Goal: Task Accomplishment & Management: Manage account settings

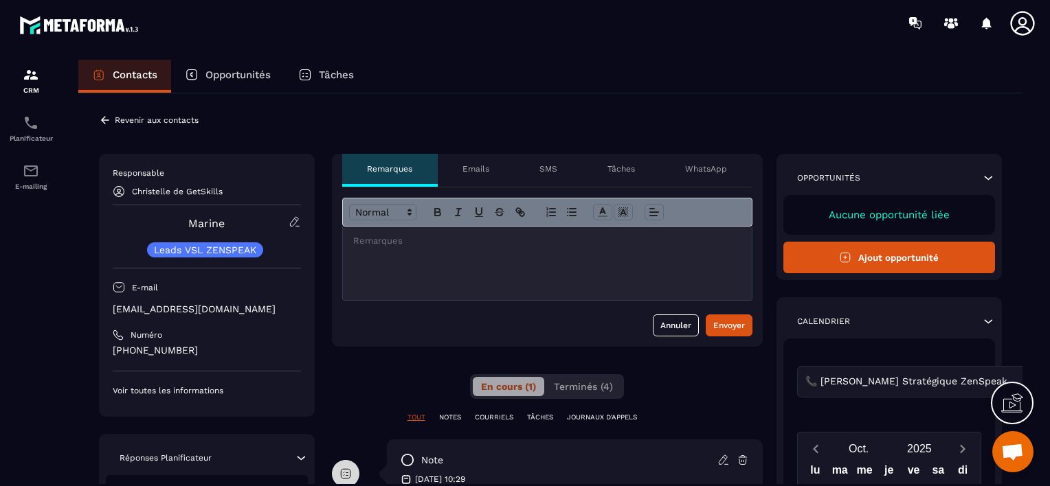
click at [104, 117] on icon at bounding box center [105, 120] width 8 height 8
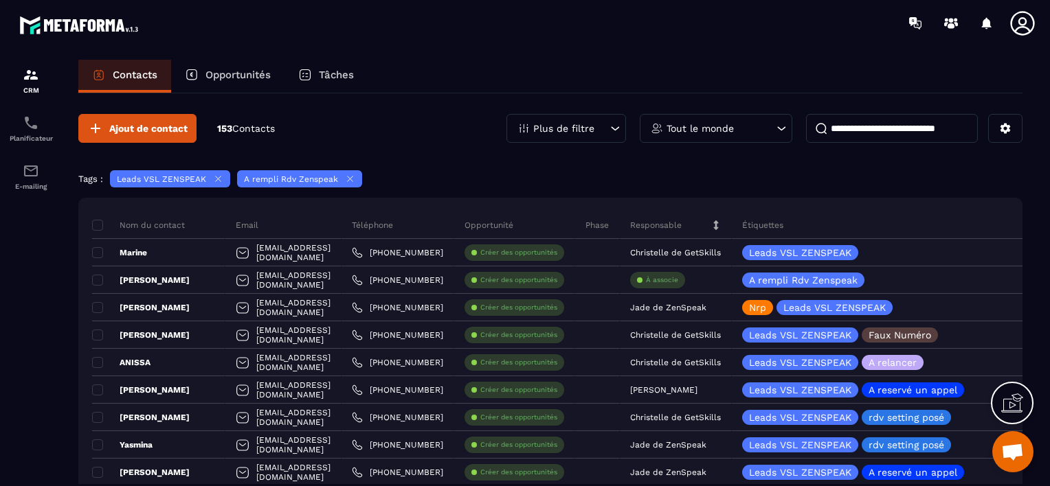
drag, startPoint x: 735, startPoint y: 302, endPoint x: 483, endPoint y: 81, distance: 335.4
click at [483, 81] on div "Contacts Opportunités Tâches" at bounding box center [550, 76] width 944 height 33
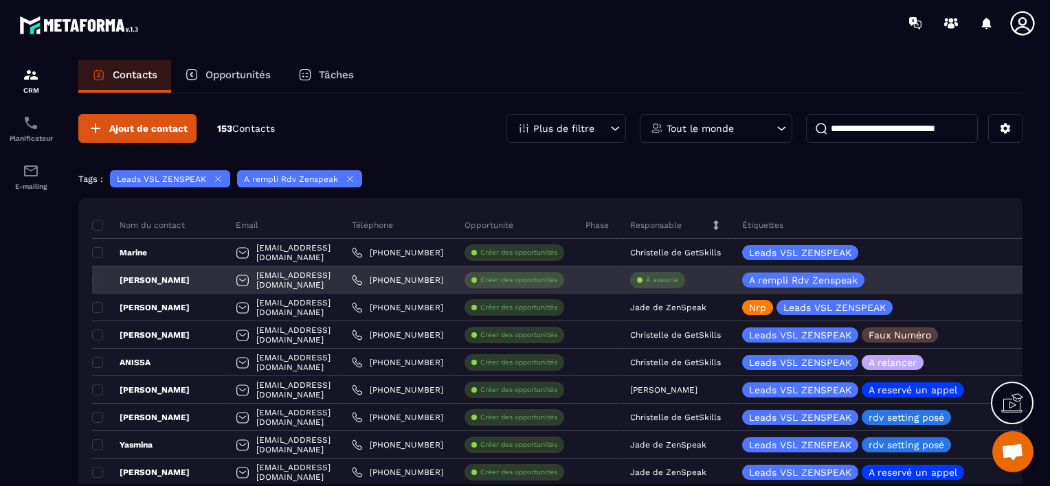
click at [685, 277] on div "À associe" at bounding box center [657, 280] width 55 height 16
click at [678, 275] on p "À associe" at bounding box center [662, 280] width 32 height 10
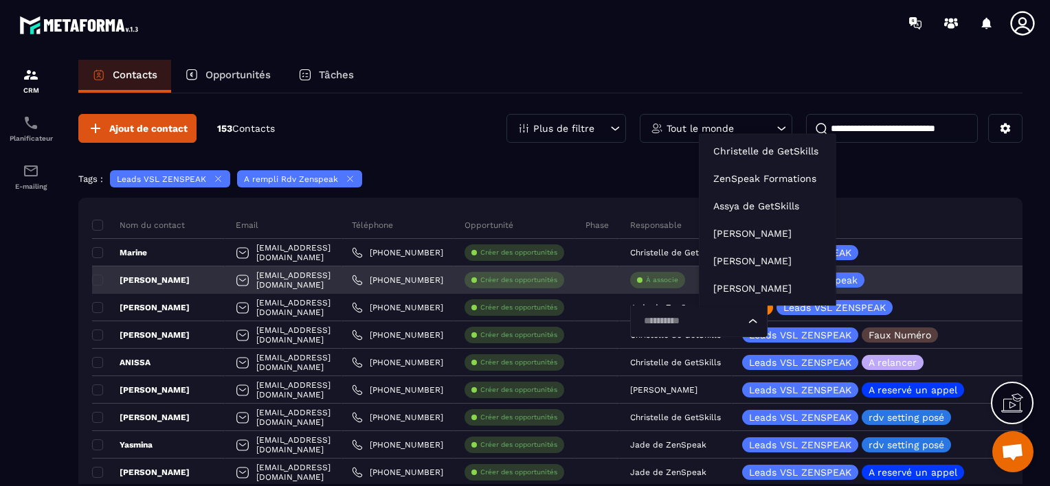
click at [745, 319] on input "Search for option" at bounding box center [692, 321] width 106 height 15
type input "**"
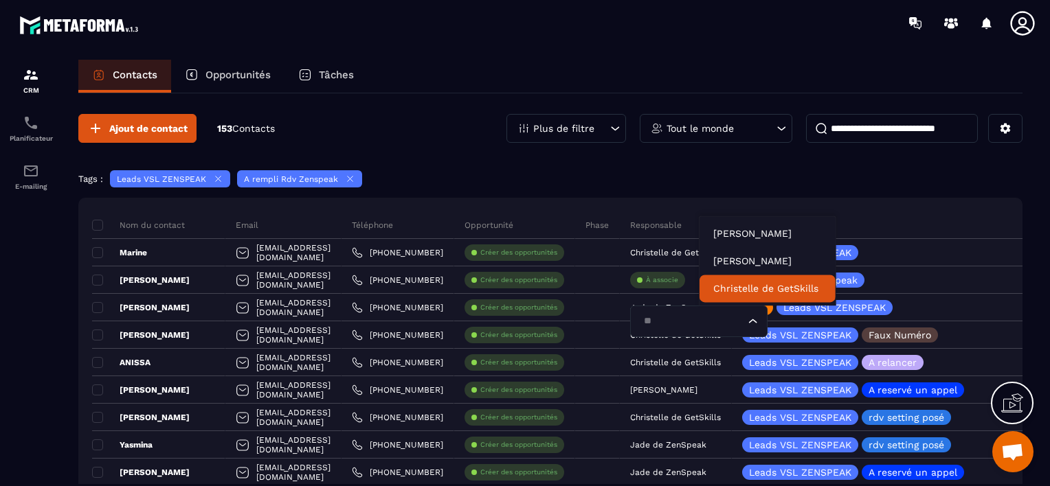
click at [747, 288] on p "Christelle de GetSkills" at bounding box center [767, 289] width 109 height 14
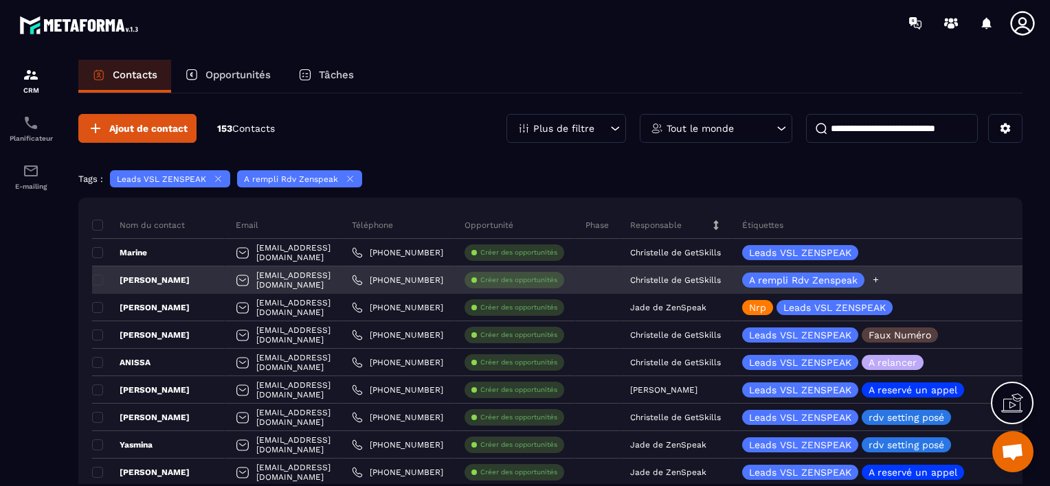
click at [880, 280] on icon at bounding box center [875, 279] width 9 height 9
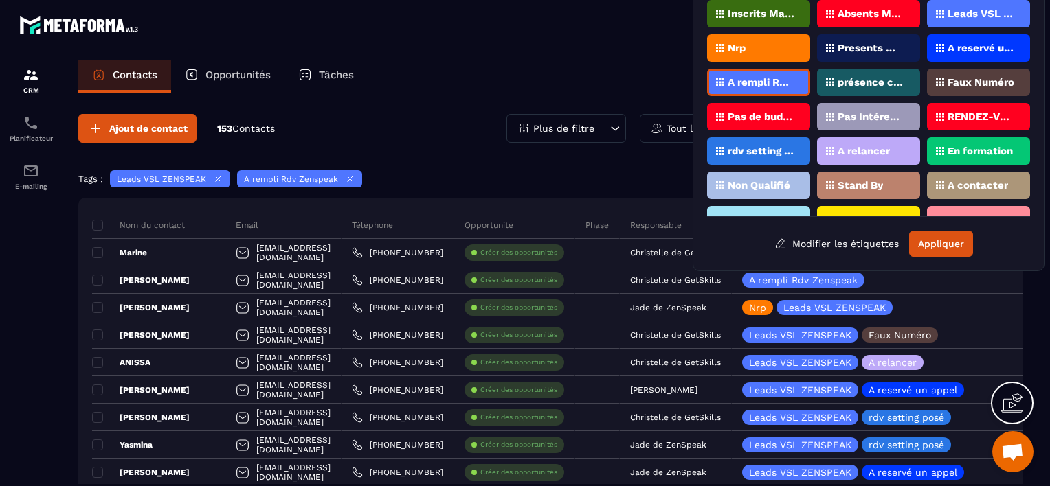
click at [975, 78] on p "Faux Numéro" at bounding box center [980, 83] width 67 height 10
click at [937, 245] on button "Appliquer" at bounding box center [941, 244] width 64 height 26
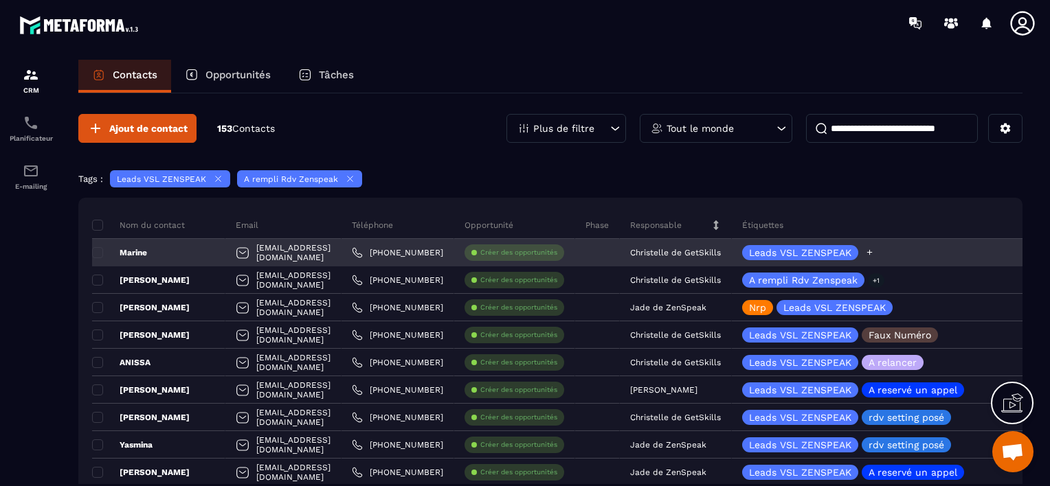
click at [874, 249] on icon at bounding box center [869, 252] width 9 height 9
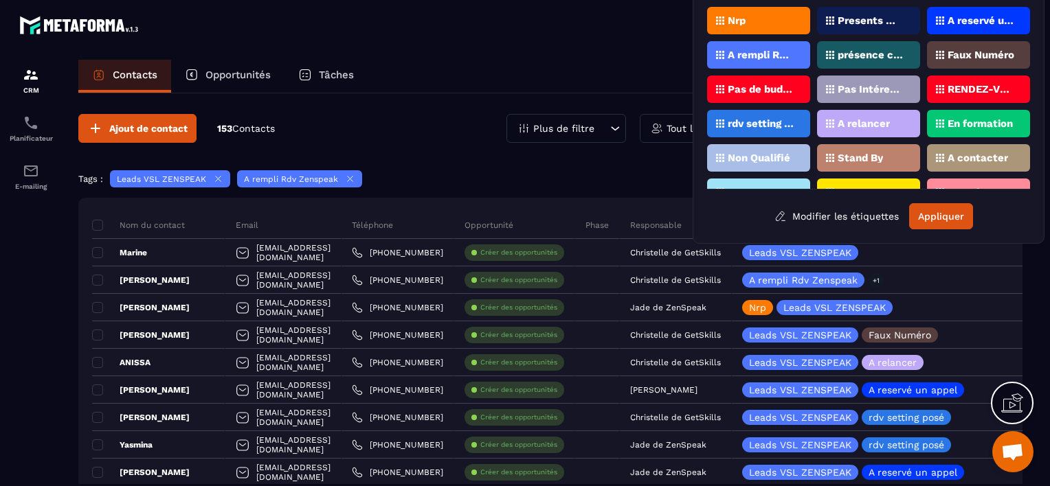
click at [877, 126] on div "A relancer" at bounding box center [868, 123] width 103 height 27
click at [938, 217] on button "Appliquer" at bounding box center [941, 216] width 64 height 26
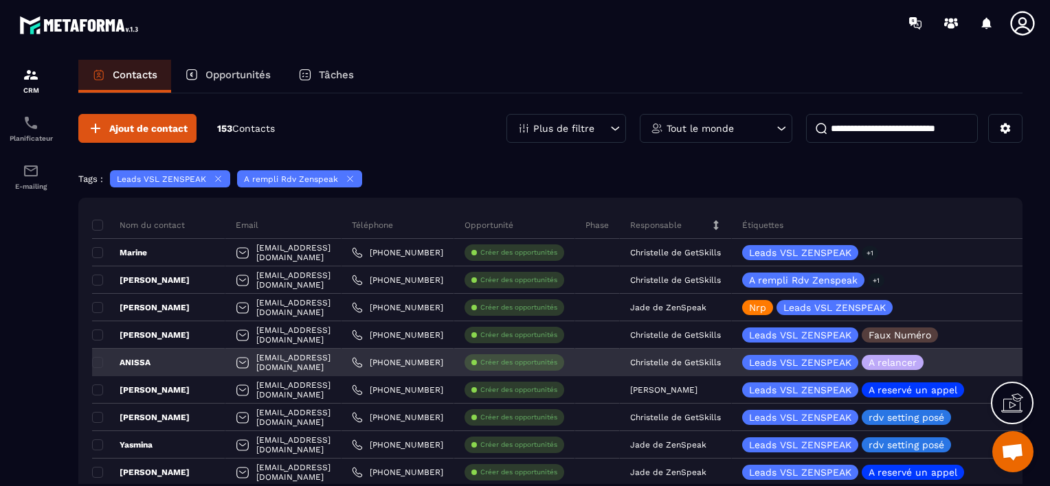
click at [341, 360] on div "[EMAIL_ADDRESS][DOMAIN_NAME]" at bounding box center [283, 362] width 116 height 27
click at [177, 360] on div "ANISSA" at bounding box center [158, 362] width 133 height 27
